Goal: Task Accomplishment & Management: Manage account settings

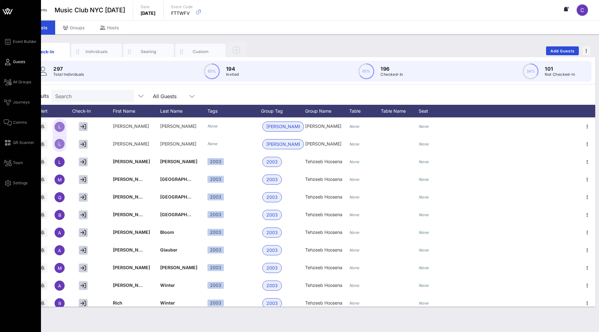
click at [9, 13] on icon at bounding box center [11, 11] width 4 height 5
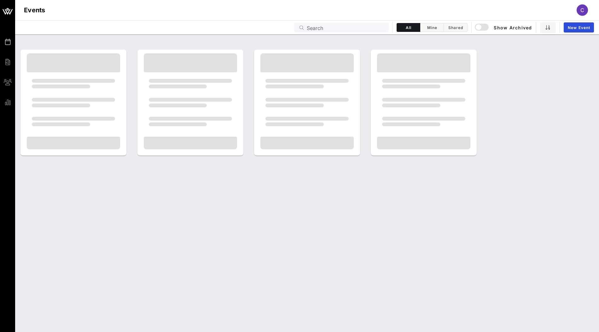
click at [315, 26] on input "Search" at bounding box center [346, 27] width 78 height 8
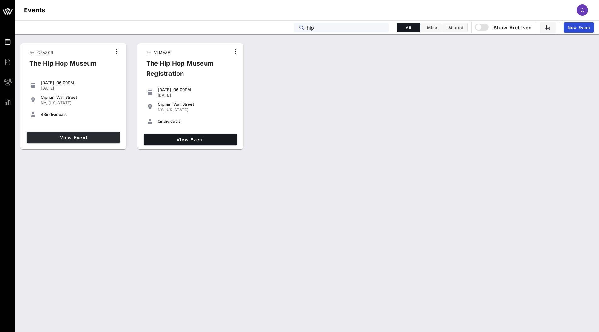
type input "hip"
click at [93, 137] on span "View Event" at bounding box center [73, 137] width 88 height 5
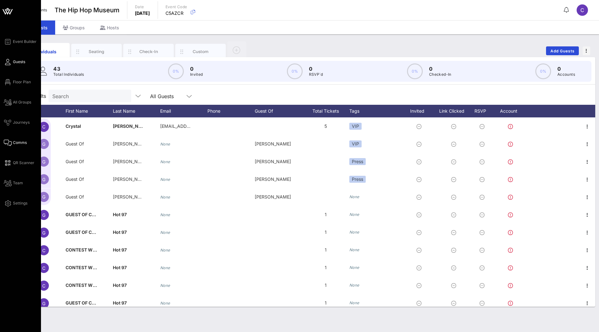
click at [17, 140] on span "Comms" at bounding box center [20, 143] width 14 height 6
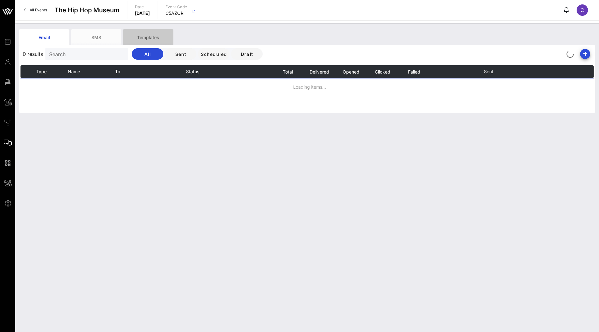
click at [158, 39] on div "Templates" at bounding box center [148, 37] width 50 height 16
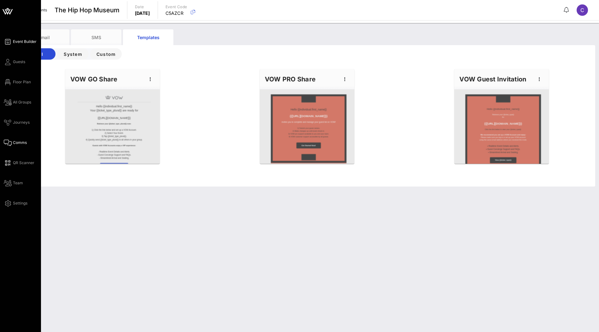
click at [25, 43] on span "Event Builder" at bounding box center [25, 42] width 24 height 6
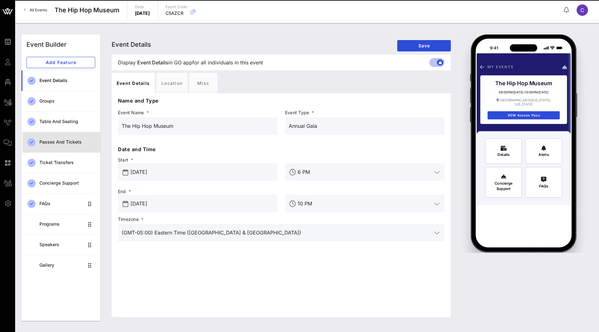
click at [63, 144] on div "Passes and Tickets" at bounding box center [67, 141] width 56 height 5
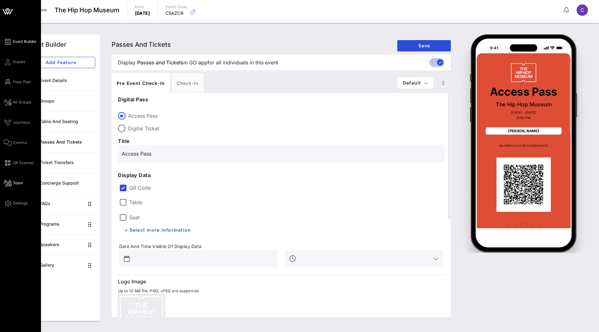
click at [17, 182] on span "Team" at bounding box center [18, 183] width 10 height 6
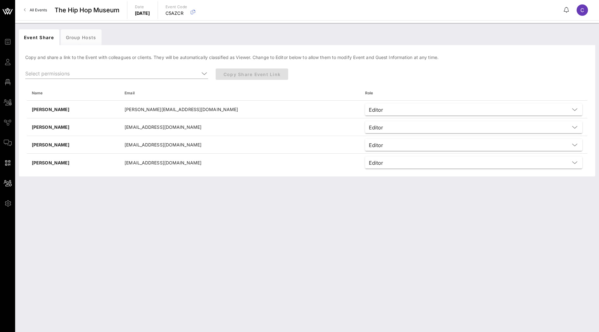
click at [145, 195] on div "Event Share Group Hosts Copy and share a link to the Event with colleagues or c…" at bounding box center [307, 177] width 584 height 309
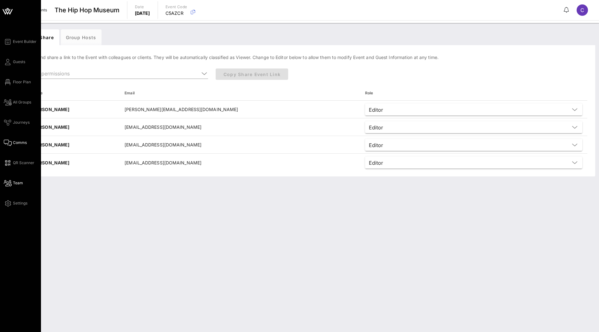
click at [18, 144] on span "Comms" at bounding box center [20, 143] width 14 height 6
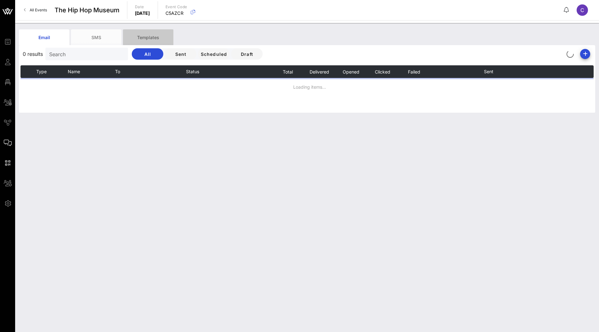
click at [155, 34] on div "Templates" at bounding box center [148, 37] width 50 height 16
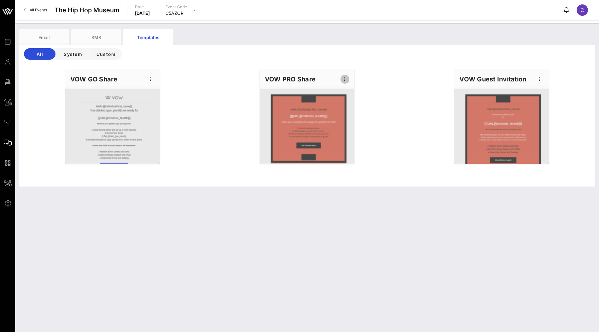
click at [342, 76] on icon "button" at bounding box center [345, 79] width 8 height 8
click at [355, 89] on div "Edit" at bounding box center [355, 89] width 16 height 5
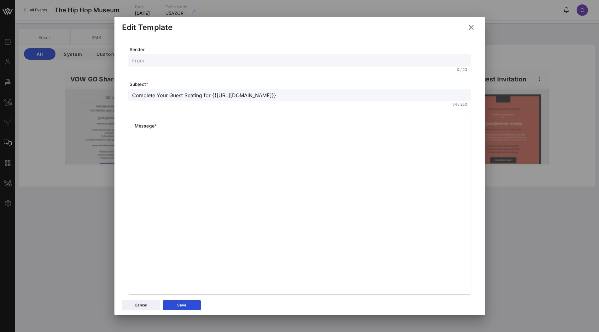
scroll to position [9, 0]
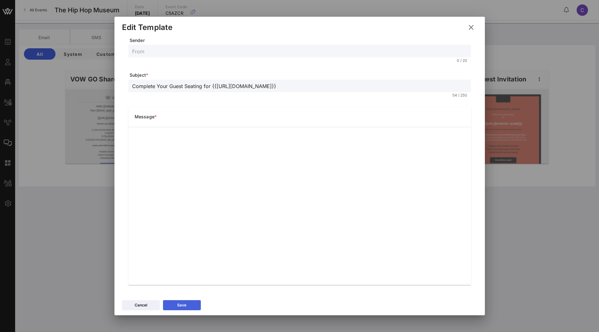
click at [183, 304] on button "Save" at bounding box center [182, 305] width 38 height 10
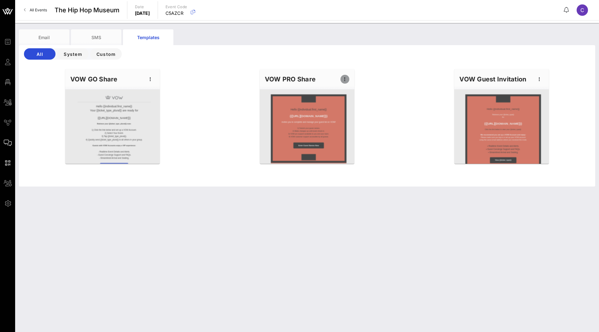
click at [345, 78] on icon "button" at bounding box center [345, 79] width 8 height 8
click at [351, 90] on div "Edit" at bounding box center [355, 89] width 16 height 5
type input "Complete Your Guest Seating for {{event_details.name}}"
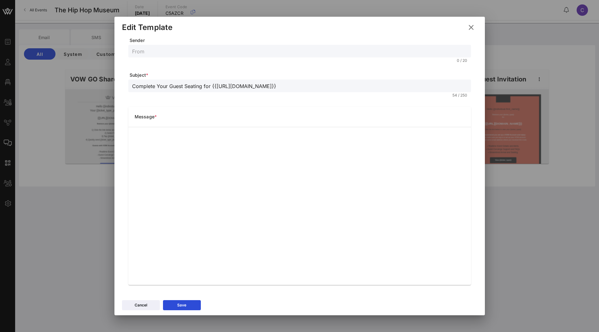
click at [468, 28] on icon at bounding box center [471, 27] width 11 height 10
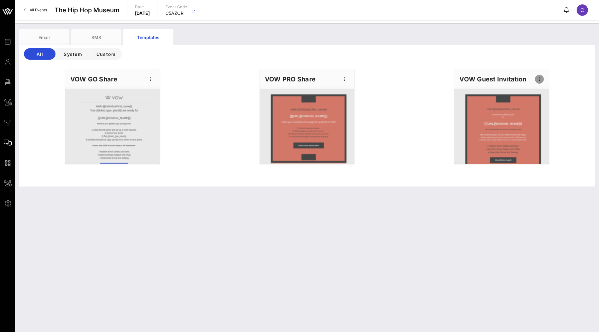
click at [540, 80] on icon "button" at bounding box center [540, 79] width 8 height 8
click at [538, 93] on div "Edit" at bounding box center [549, 90] width 28 height 13
type input "{{ticket_type}} for {{event_details.name}}"
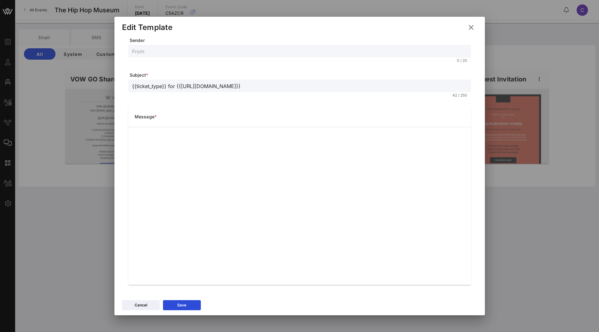
click at [472, 29] on icon at bounding box center [471, 27] width 11 height 10
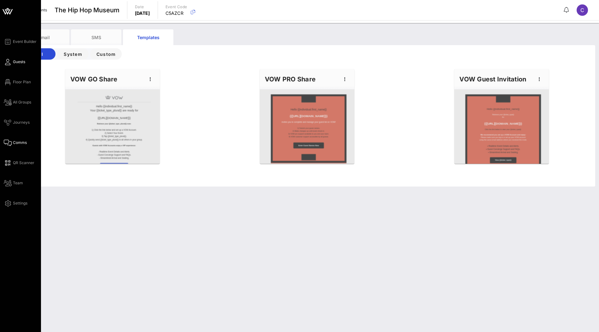
click at [15, 62] on span "Guests" at bounding box center [19, 62] width 12 height 6
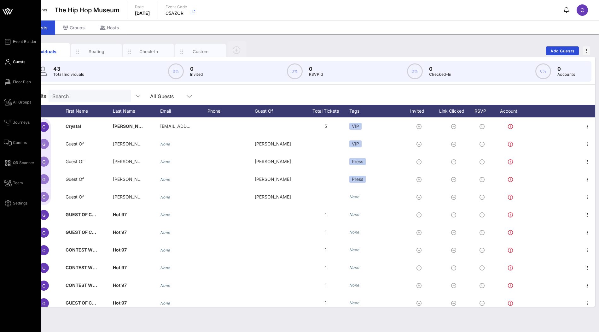
click at [18, 37] on div "Event Builder Guests Floor Plan All Groups Journeys Comms QR Scanner Team Setti…" at bounding box center [20, 166] width 41 height 332
click at [18, 41] on span "Event Builder" at bounding box center [25, 42] width 24 height 6
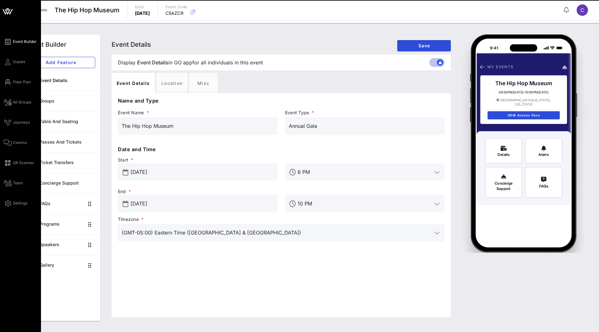
click at [8, 13] on icon at bounding box center [8, 11] width 6 height 5
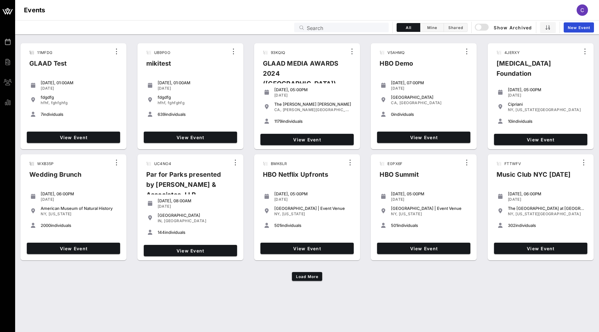
click at [318, 28] on input "Search" at bounding box center [346, 27] width 78 height 8
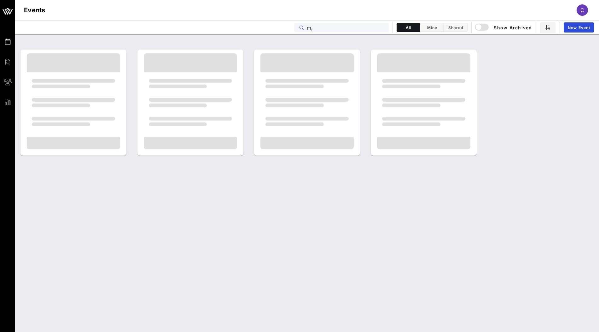
type input "m"
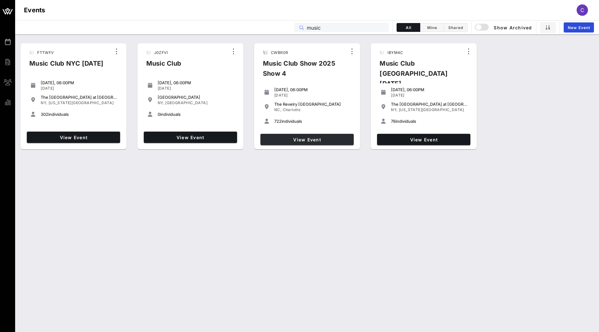
type input "music"
click at [311, 141] on span "View Event" at bounding box center [307, 139] width 88 height 5
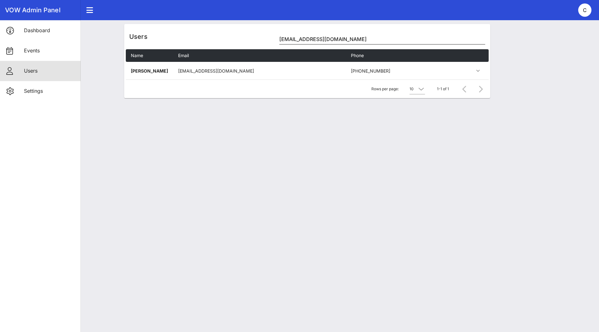
click at [323, 33] on div "[EMAIL_ADDRESS][DOMAIN_NAME]" at bounding box center [382, 37] width 206 height 14
click at [322, 35] on input "[EMAIL_ADDRESS][DOMAIN_NAME]" at bounding box center [382, 39] width 206 height 10
paste input "[EMAIL_ADDRESS][DOMAIN_NAME]"
click at [313, 39] on input "[EMAIL_ADDRESS][DOMAIN_NAME]" at bounding box center [382, 39] width 206 height 10
paste input "[PERSON_NAME]"
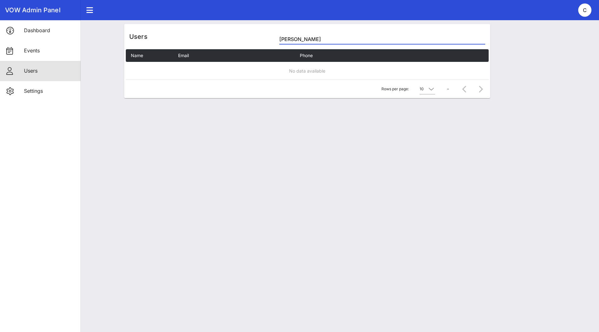
type input "[PERSON_NAME]"
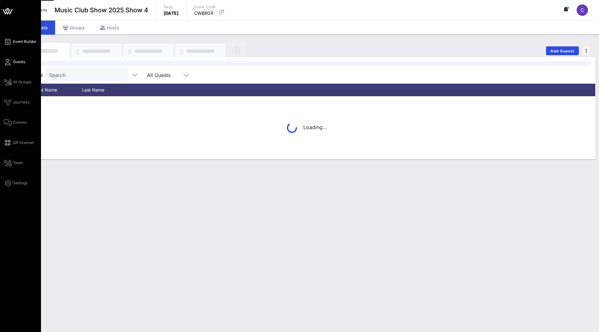
click at [23, 42] on span "Event Builder" at bounding box center [25, 42] width 24 height 6
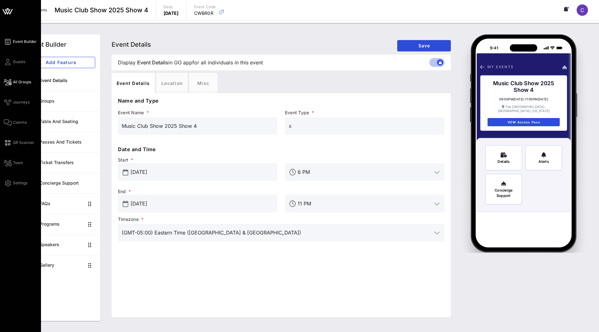
click at [23, 83] on span "All Groups" at bounding box center [22, 82] width 18 height 6
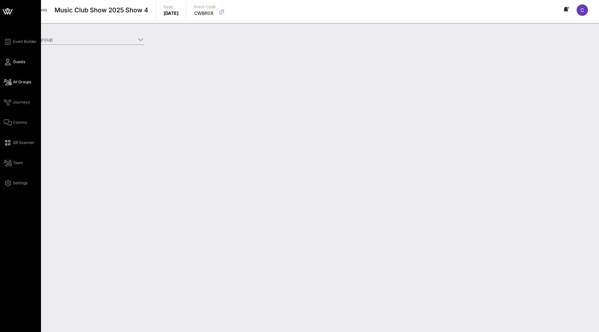
click at [21, 63] on span "Guests" at bounding box center [19, 62] width 12 height 6
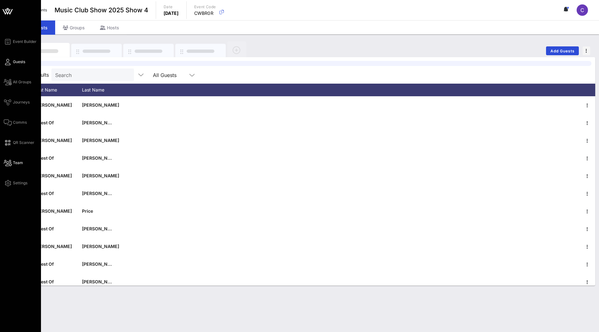
click at [16, 164] on span "Team" at bounding box center [18, 163] width 10 height 6
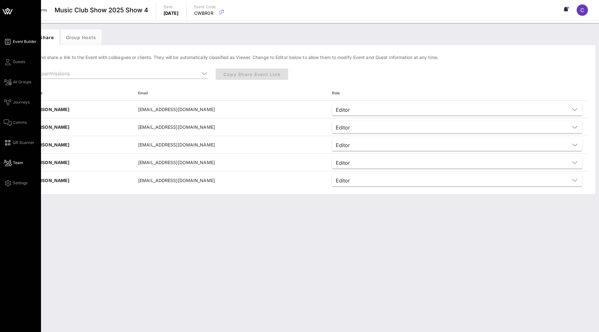
click at [29, 42] on span "Event Builder" at bounding box center [25, 42] width 24 height 6
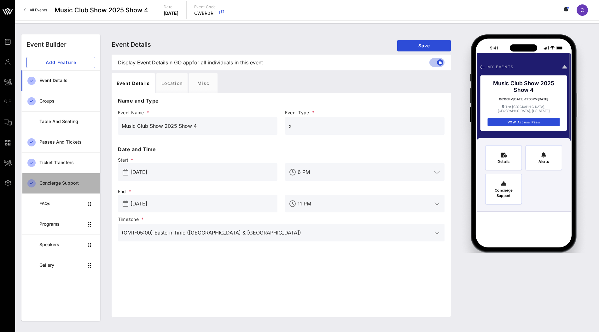
click at [61, 186] on div "Concierge Support" at bounding box center [67, 183] width 56 height 13
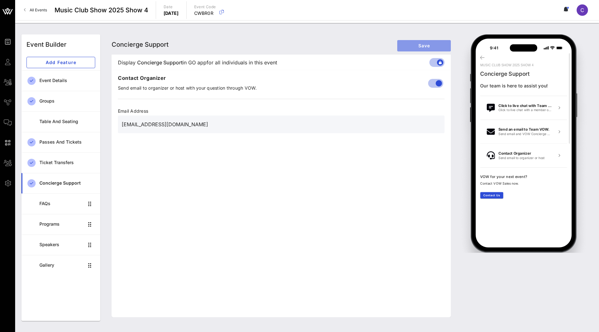
click at [417, 49] on button "Save" at bounding box center [424, 45] width 54 height 11
